Goal: Task Accomplishment & Management: Manage account settings

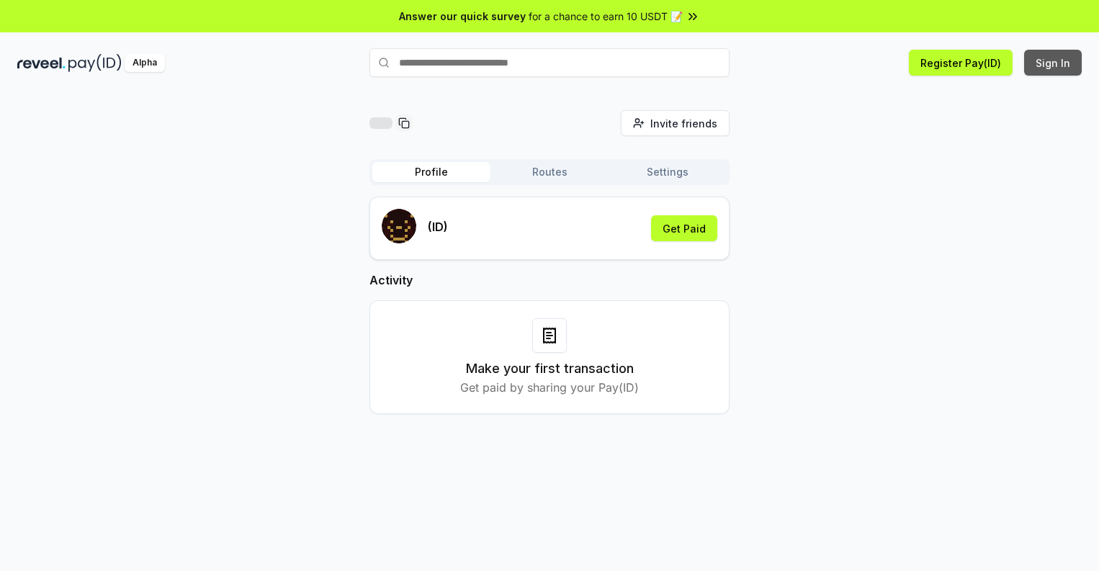
click at [1054, 63] on button "Sign In" at bounding box center [1053, 63] width 58 height 26
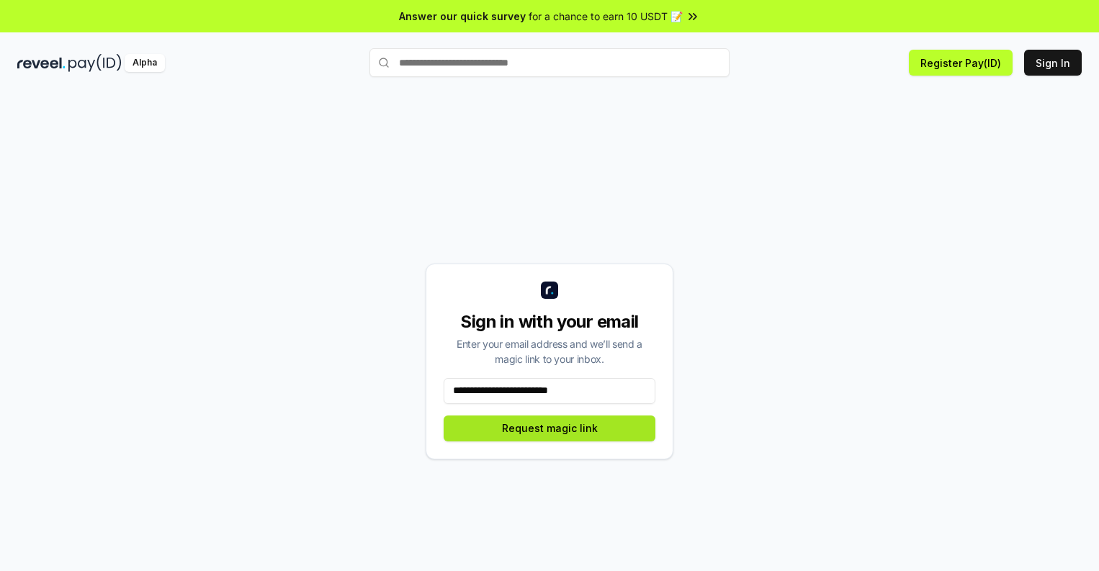
type input "**********"
click at [550, 428] on button "Request magic link" at bounding box center [550, 429] width 212 height 26
